Goal: Information Seeking & Learning: Learn about a topic

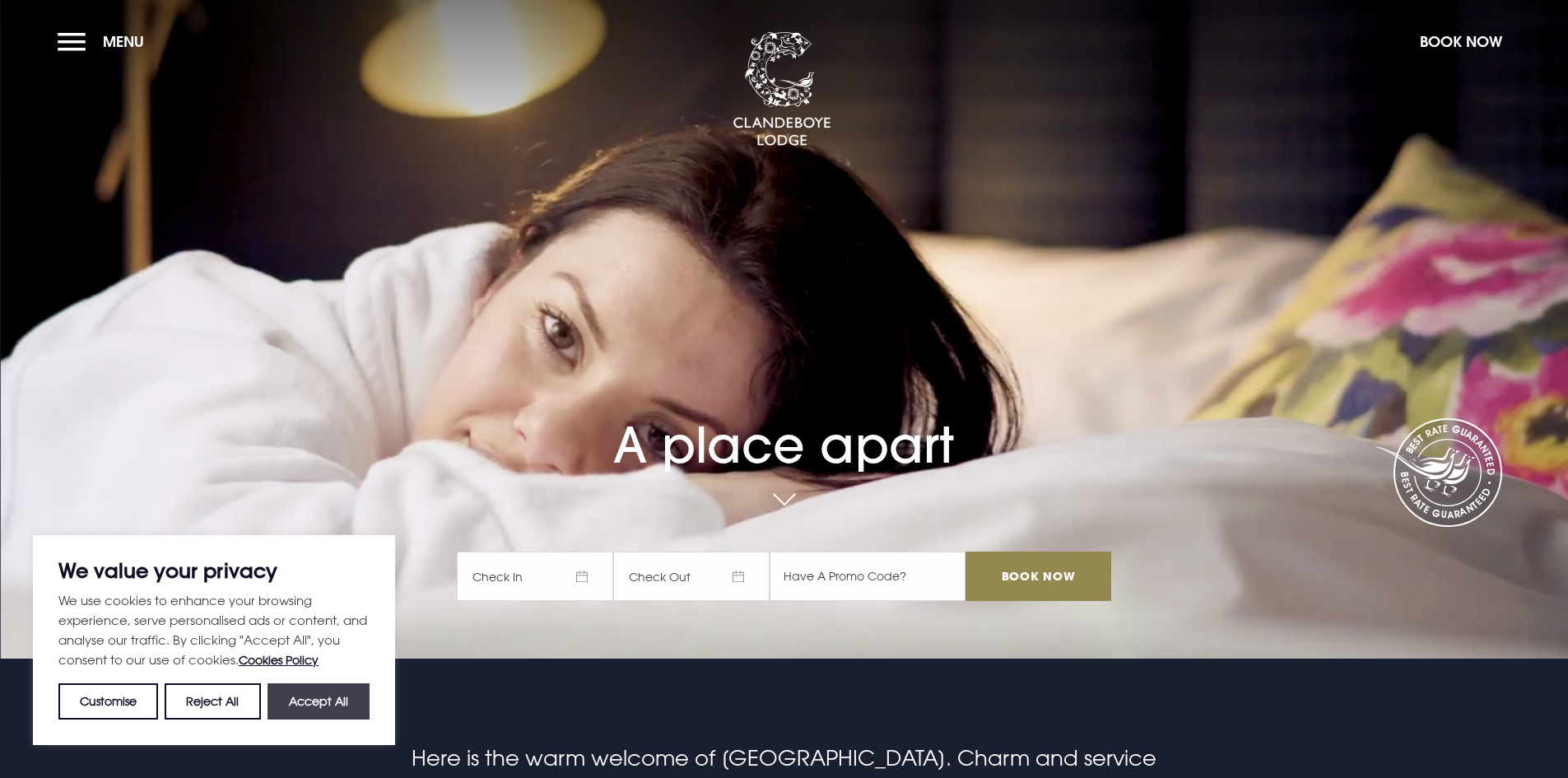
click at [326, 691] on button "Accept All" at bounding box center [318, 701] width 102 height 36
checkbox input "true"
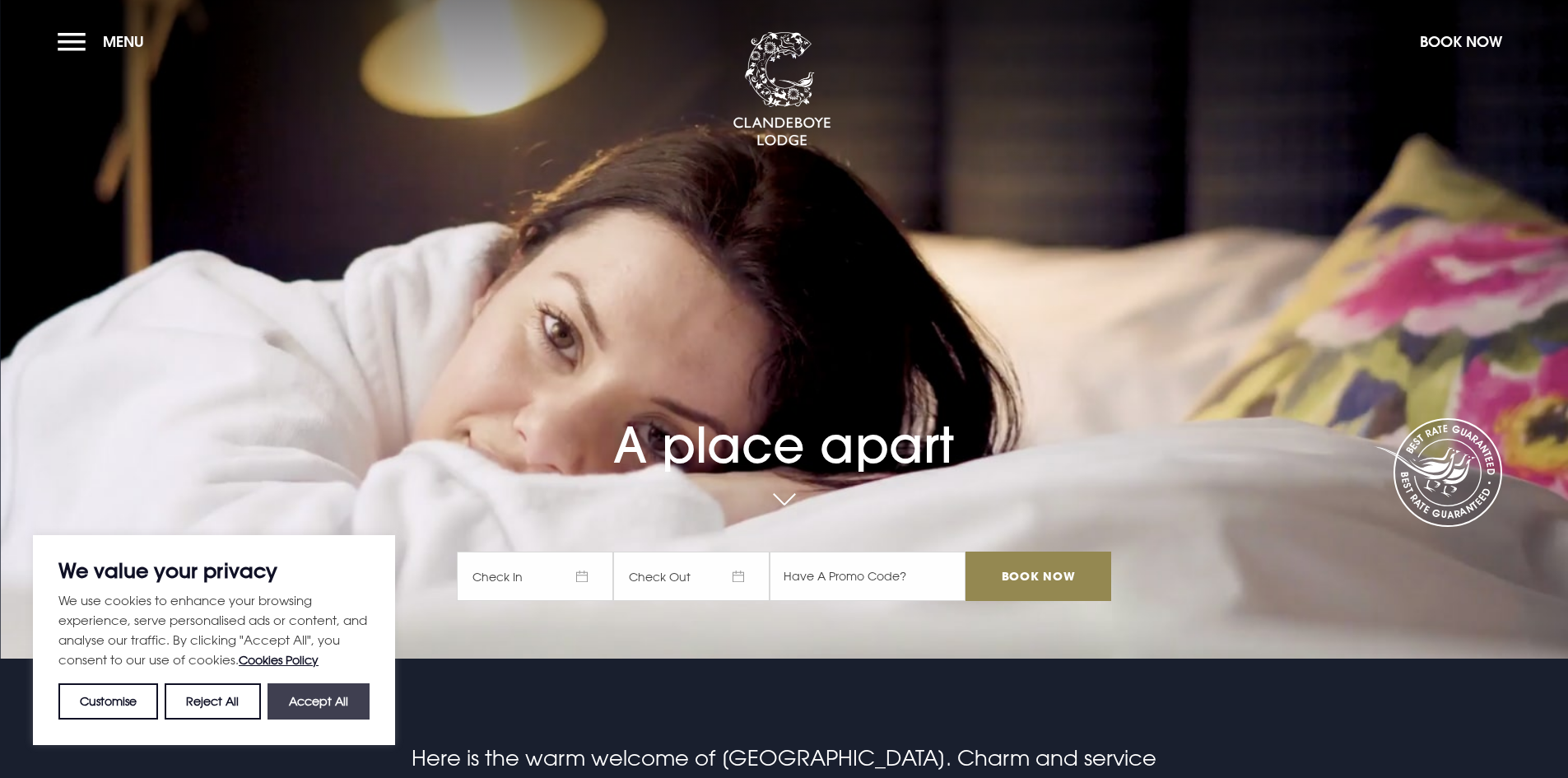
checkbox input "true"
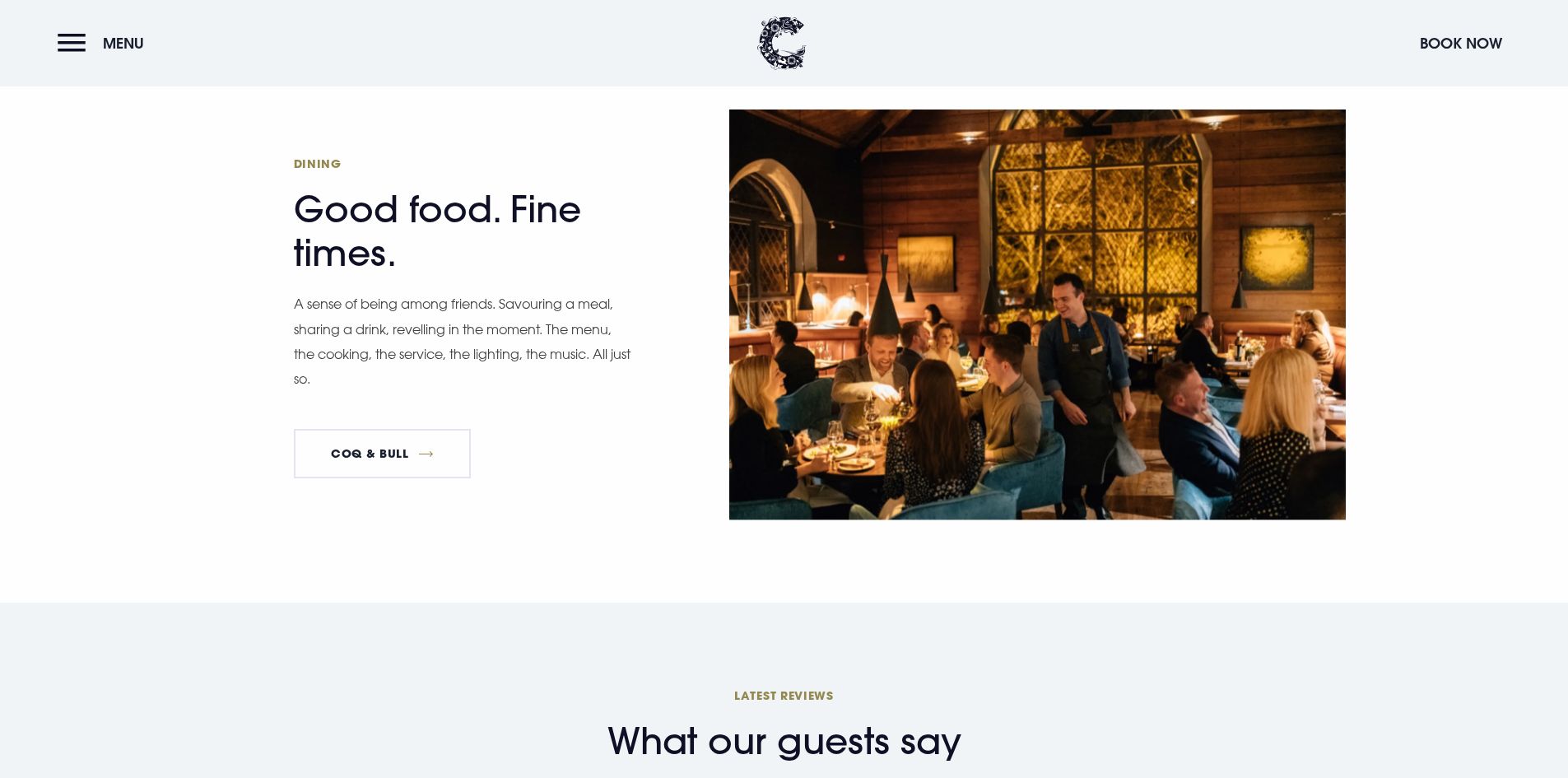
scroll to position [2634, 0]
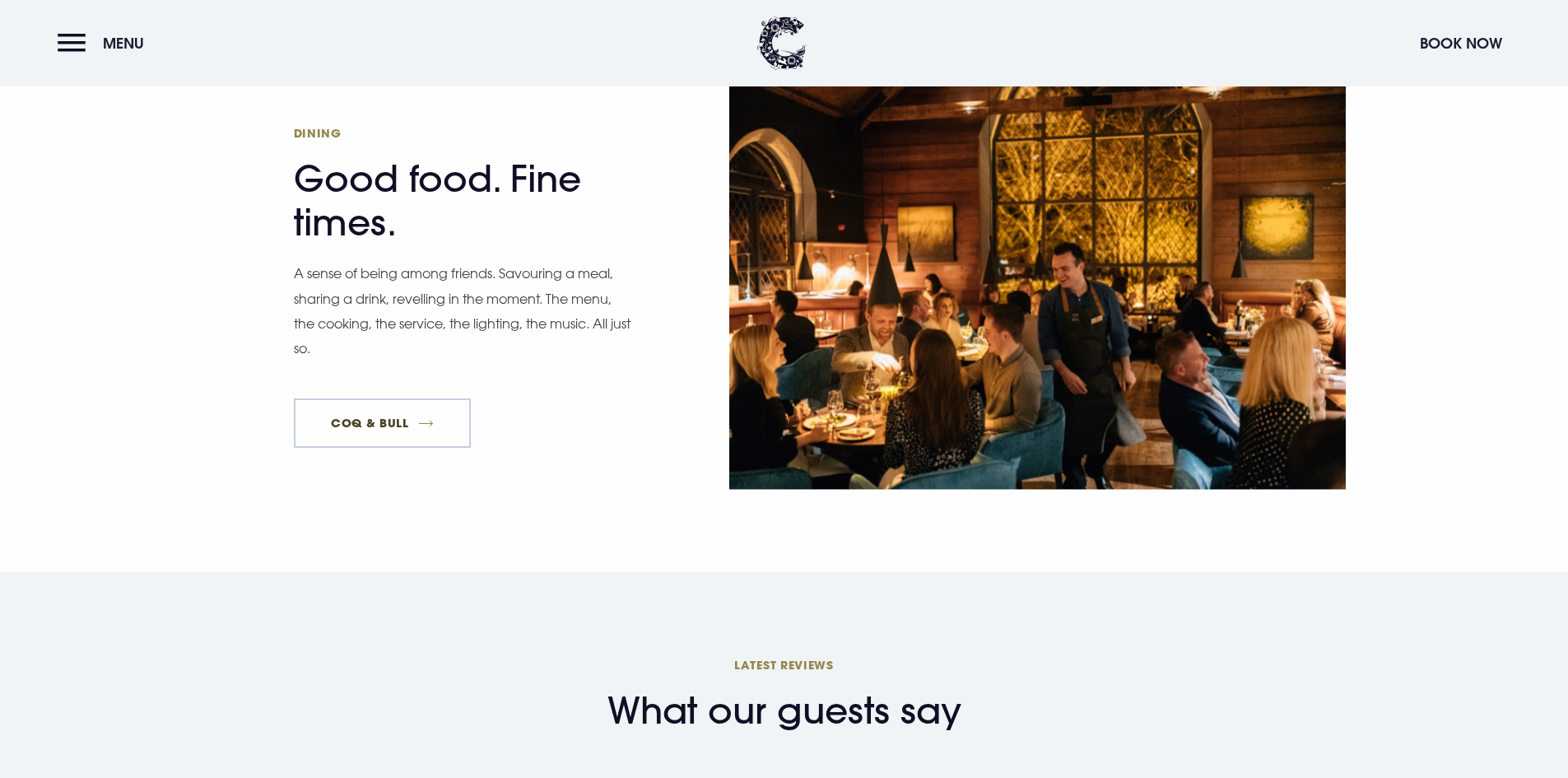
click at [380, 398] on link "Coq & Bull" at bounding box center [382, 423] width 178 height 49
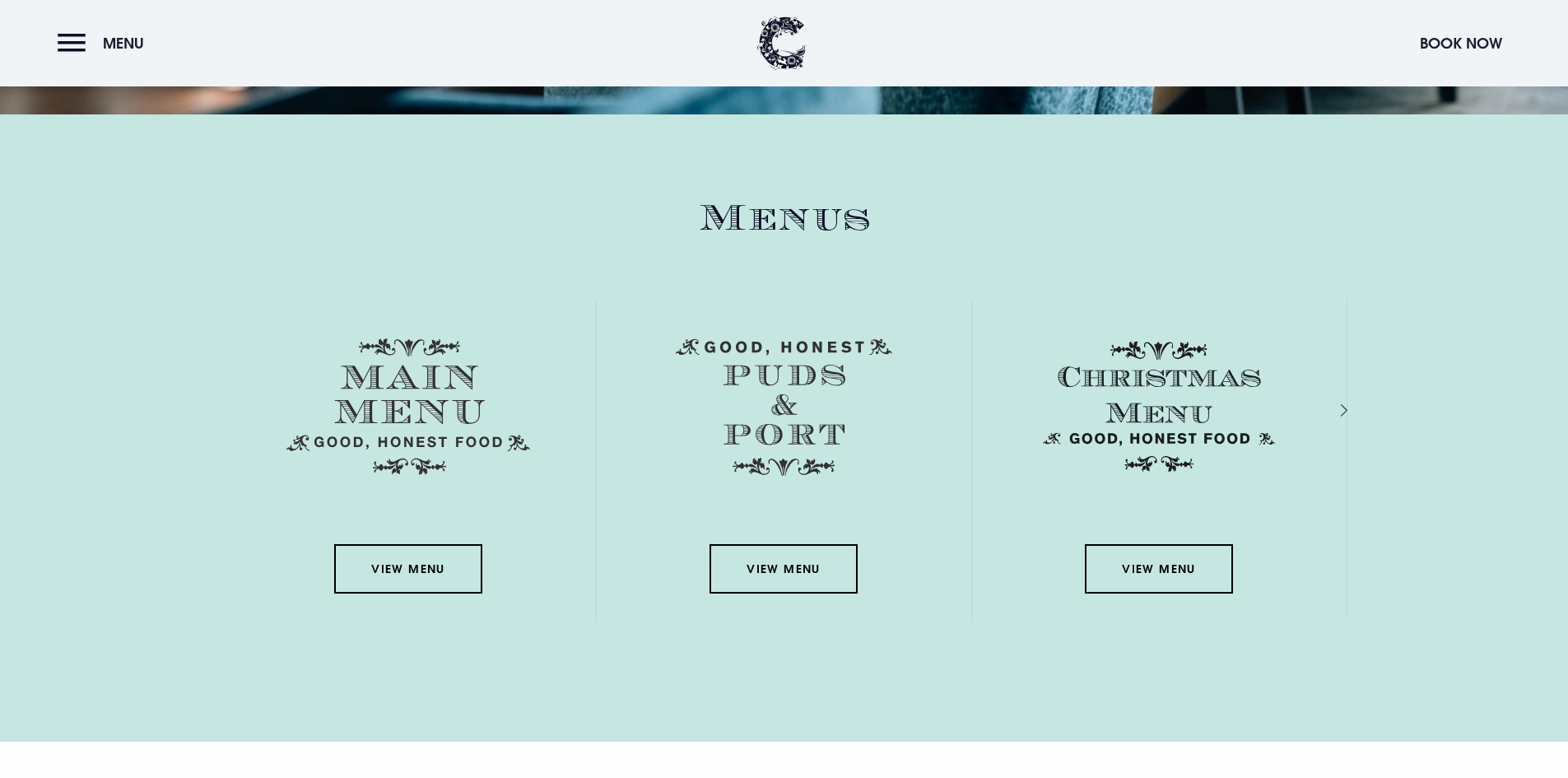
scroll to position [2634, 0]
click at [419, 568] on link "View Menu" at bounding box center [408, 568] width 148 height 49
